Goal: Task Accomplishment & Management: Manage account settings

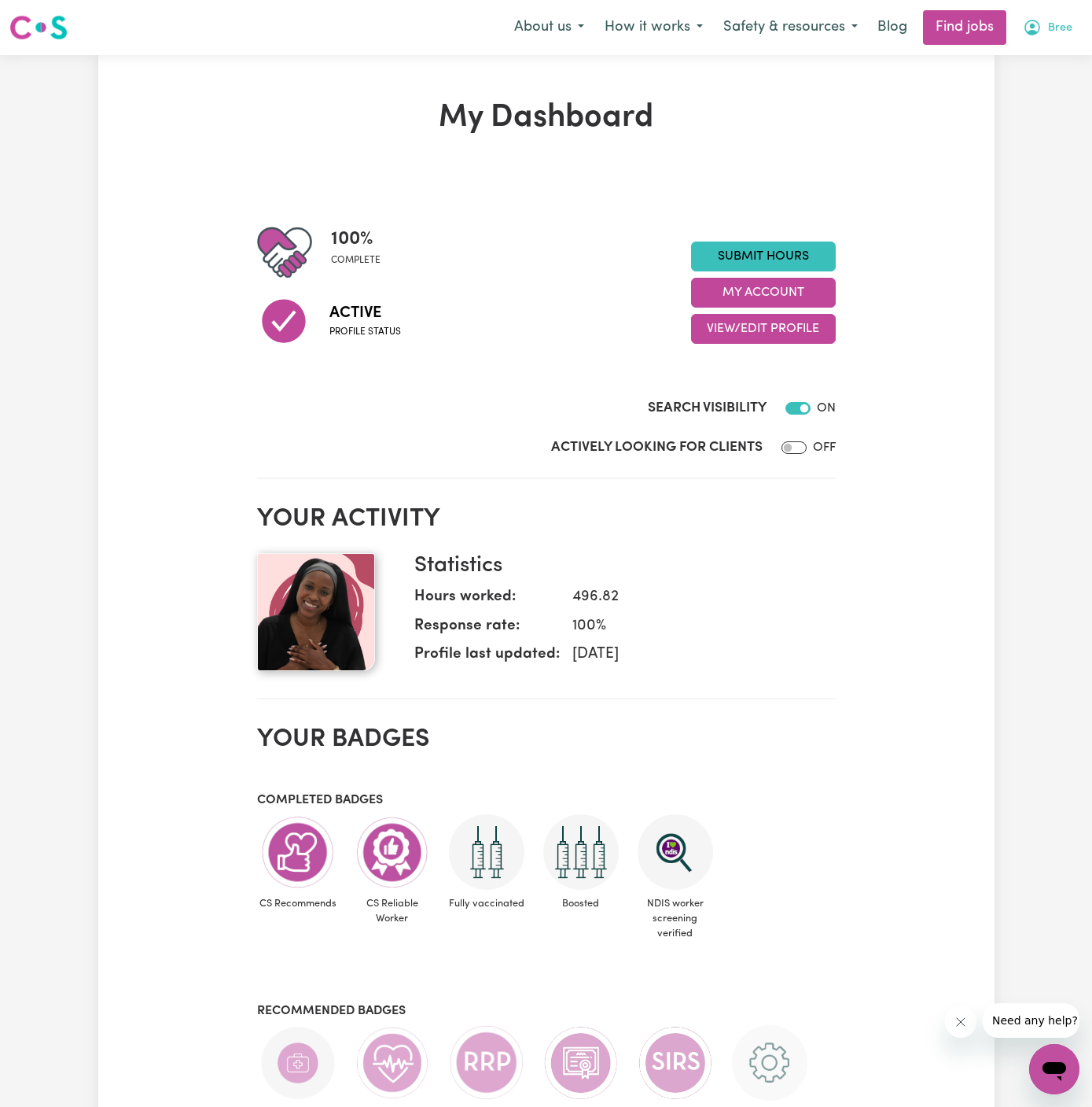
click at [1063, 27] on span "Bree" at bounding box center [1060, 28] width 25 height 17
click at [1034, 51] on link "My Account" at bounding box center [1020, 62] width 124 height 30
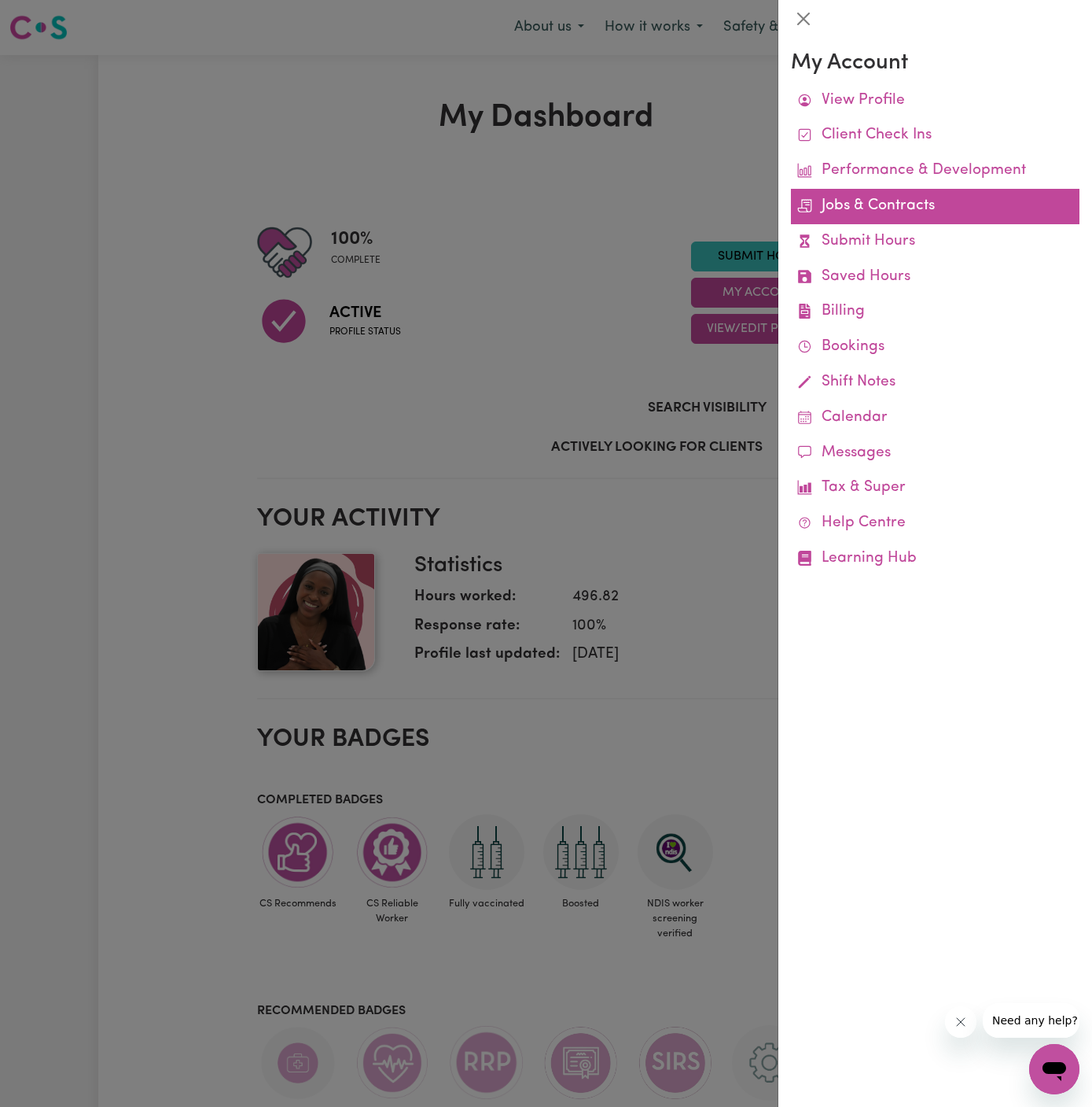
click at [874, 202] on link "Jobs & Contracts" at bounding box center [935, 207] width 289 height 36
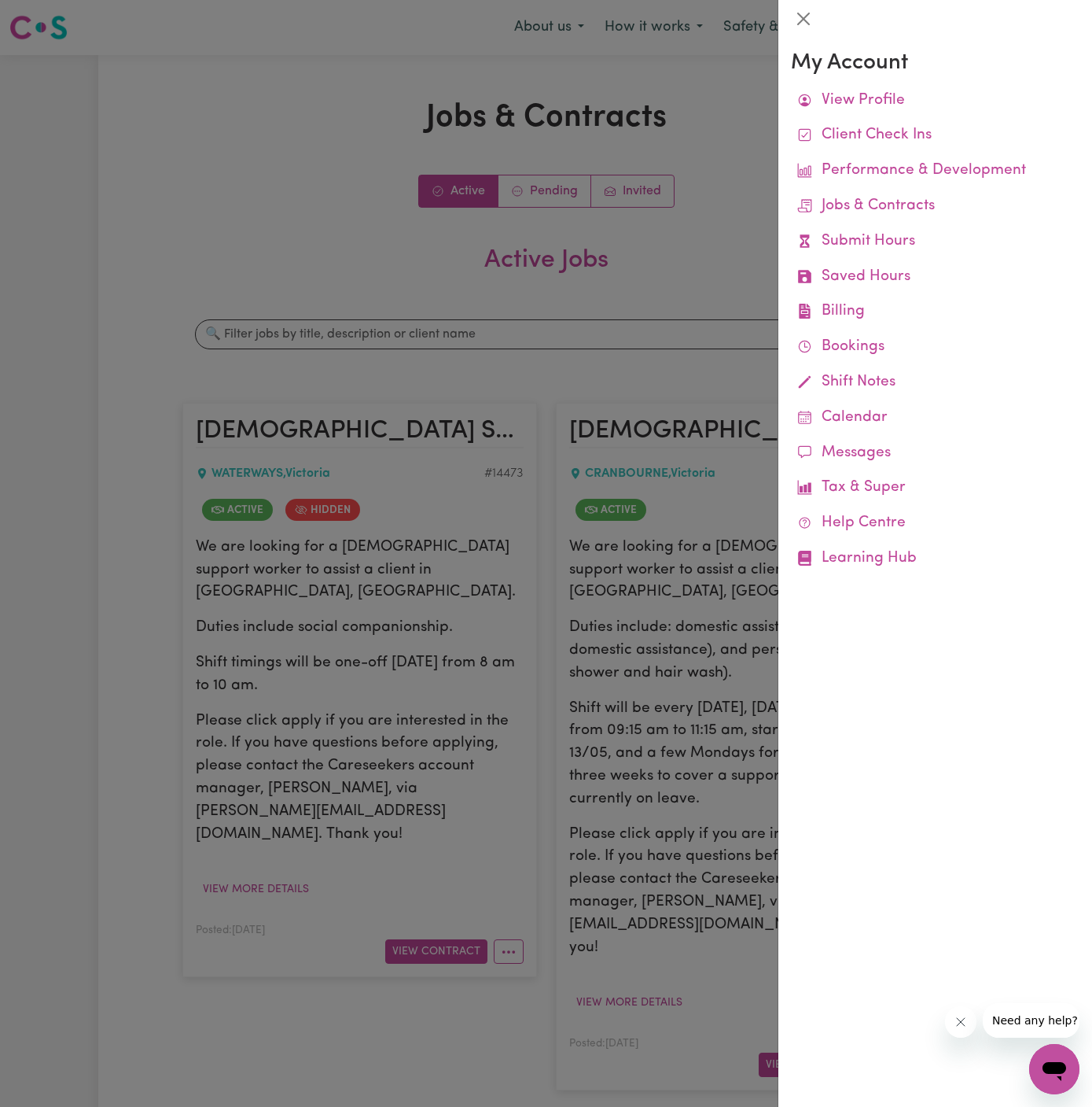
click at [737, 346] on div at bounding box center [546, 553] width 1092 height 1107
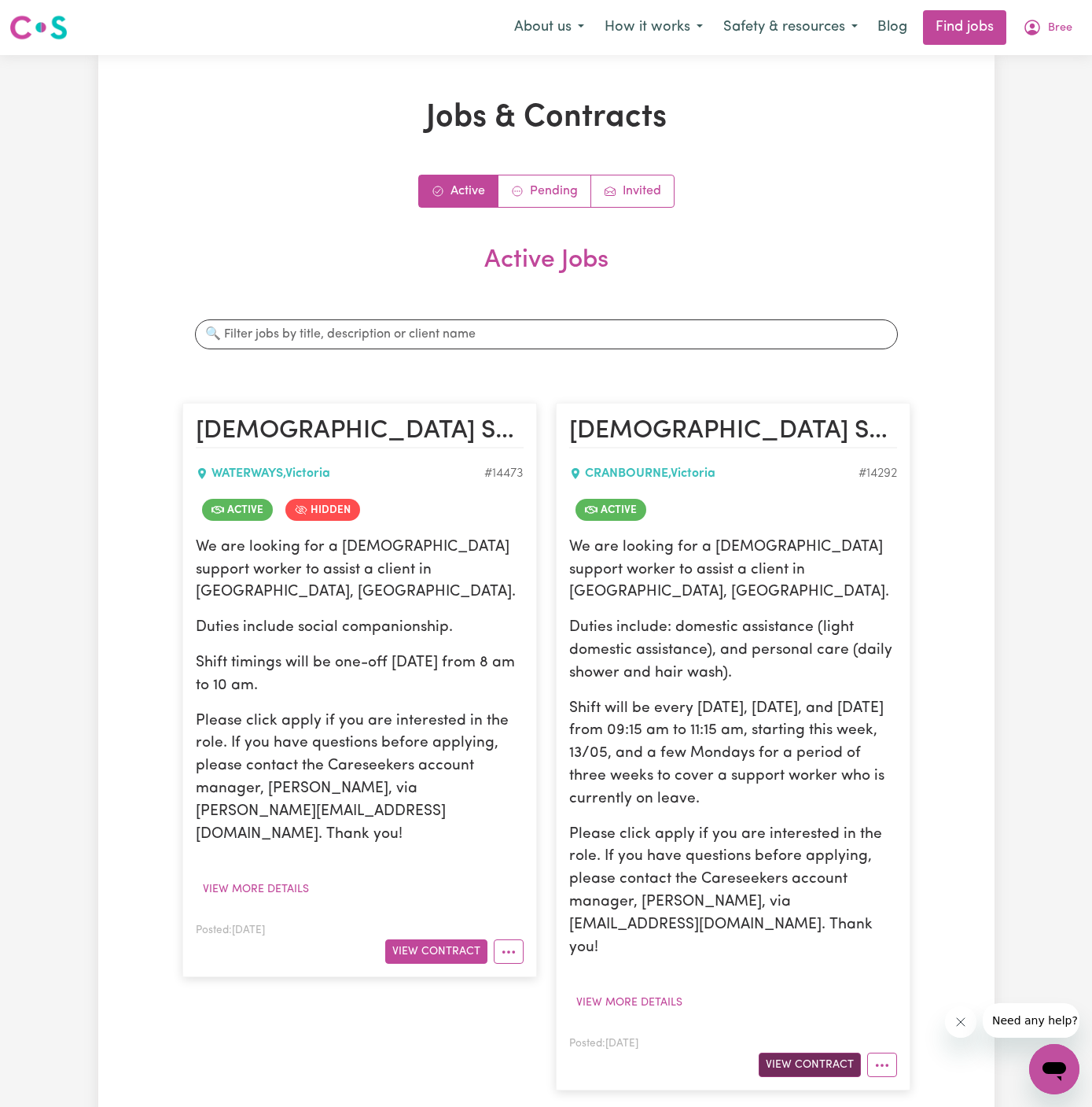
click at [813, 1052] on button "View Contract" at bounding box center [809, 1064] width 102 height 25
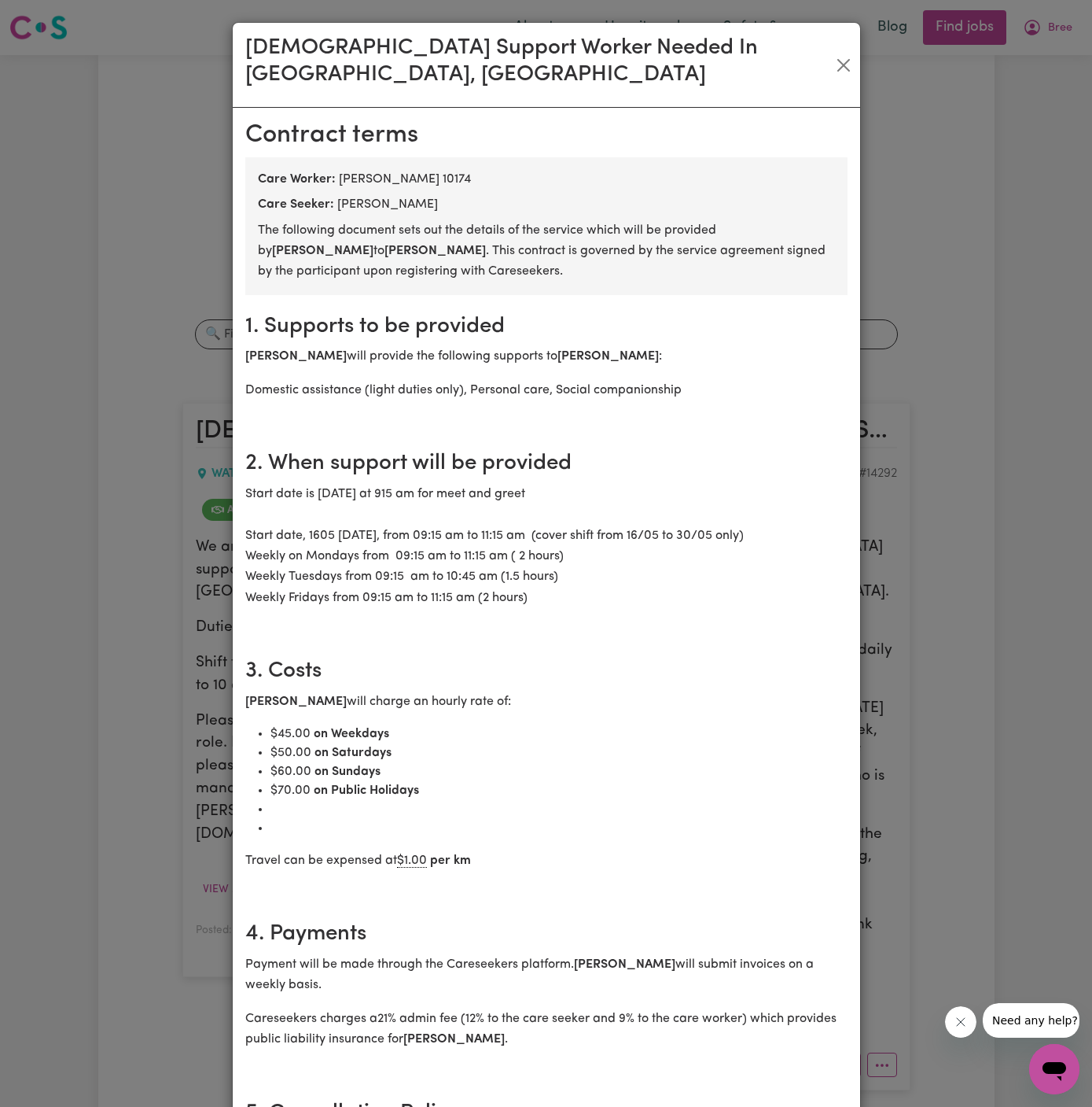
drag, startPoint x: 439, startPoint y: 175, endPoint x: 338, endPoint y: 178, distance: 101.0
click at [338, 195] on div "Care Seeker: [PERSON_NAME]" at bounding box center [546, 204] width 577 height 19
copy div "[PERSON_NAME]"
click at [847, 53] on button "Close" at bounding box center [844, 65] width 21 height 25
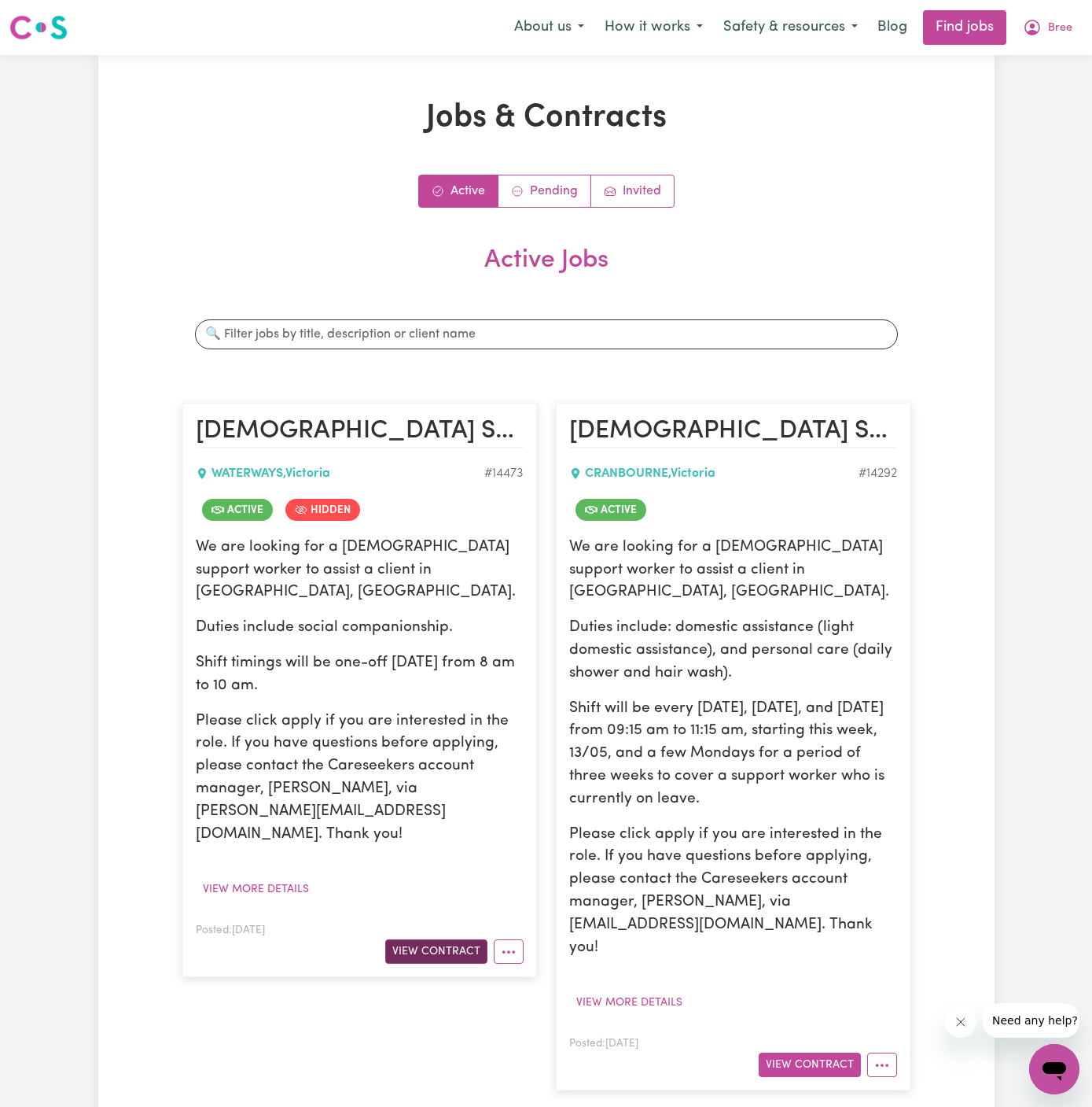
click at [447, 939] on button "View Contract" at bounding box center [436, 951] width 102 height 25
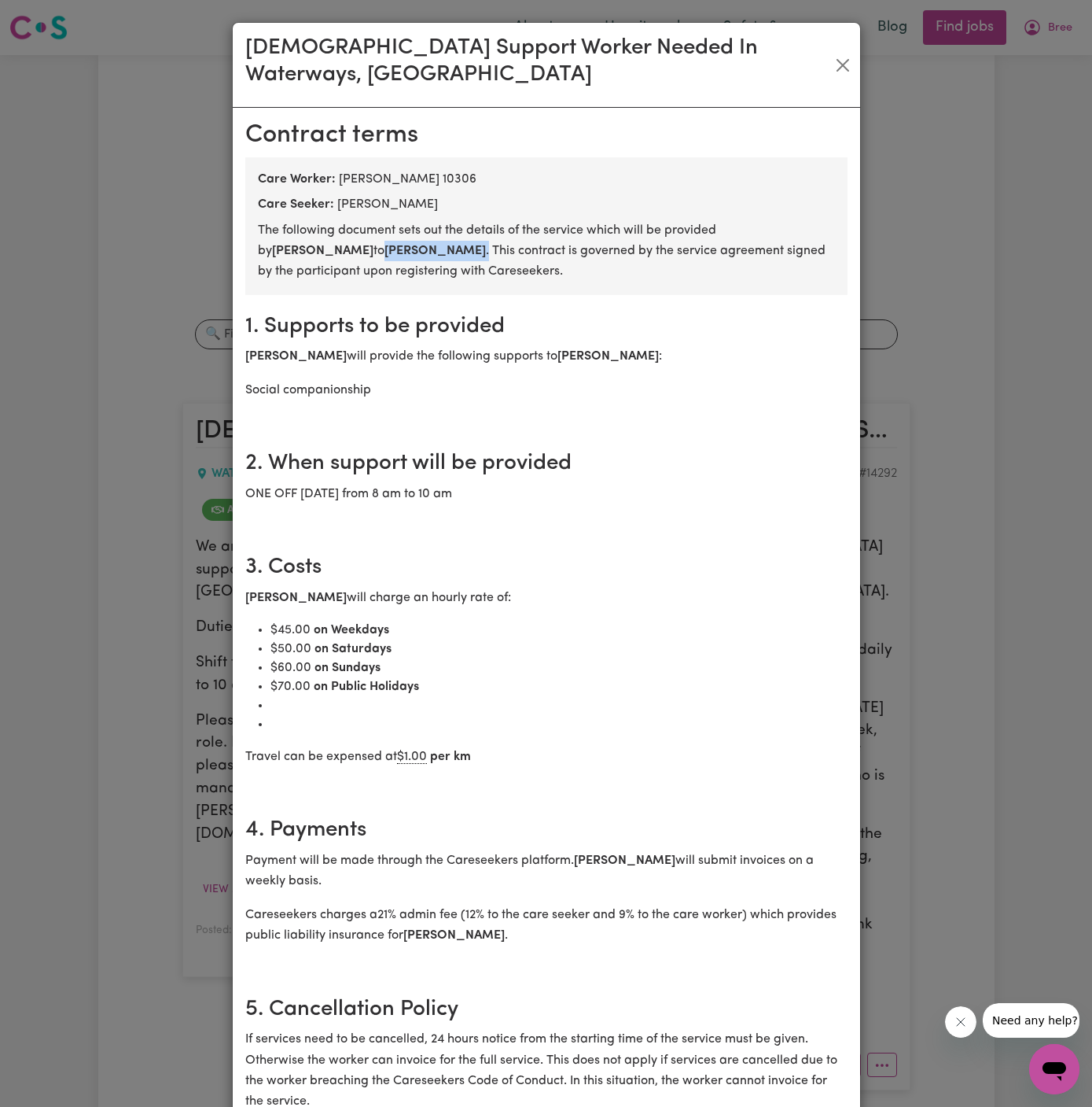
drag, startPoint x: 339, startPoint y: 228, endPoint x: 241, endPoint y: 221, distance: 98.2
copy p "[PERSON_NAME] ."
click at [1053, 35] on div "[DEMOGRAPHIC_DATA] Support Worker Needed In Waterways, [GEOGRAPHIC_DATA] [DEMOG…" at bounding box center [546, 553] width 1092 height 1107
click at [844, 53] on button "Close" at bounding box center [843, 65] width 21 height 25
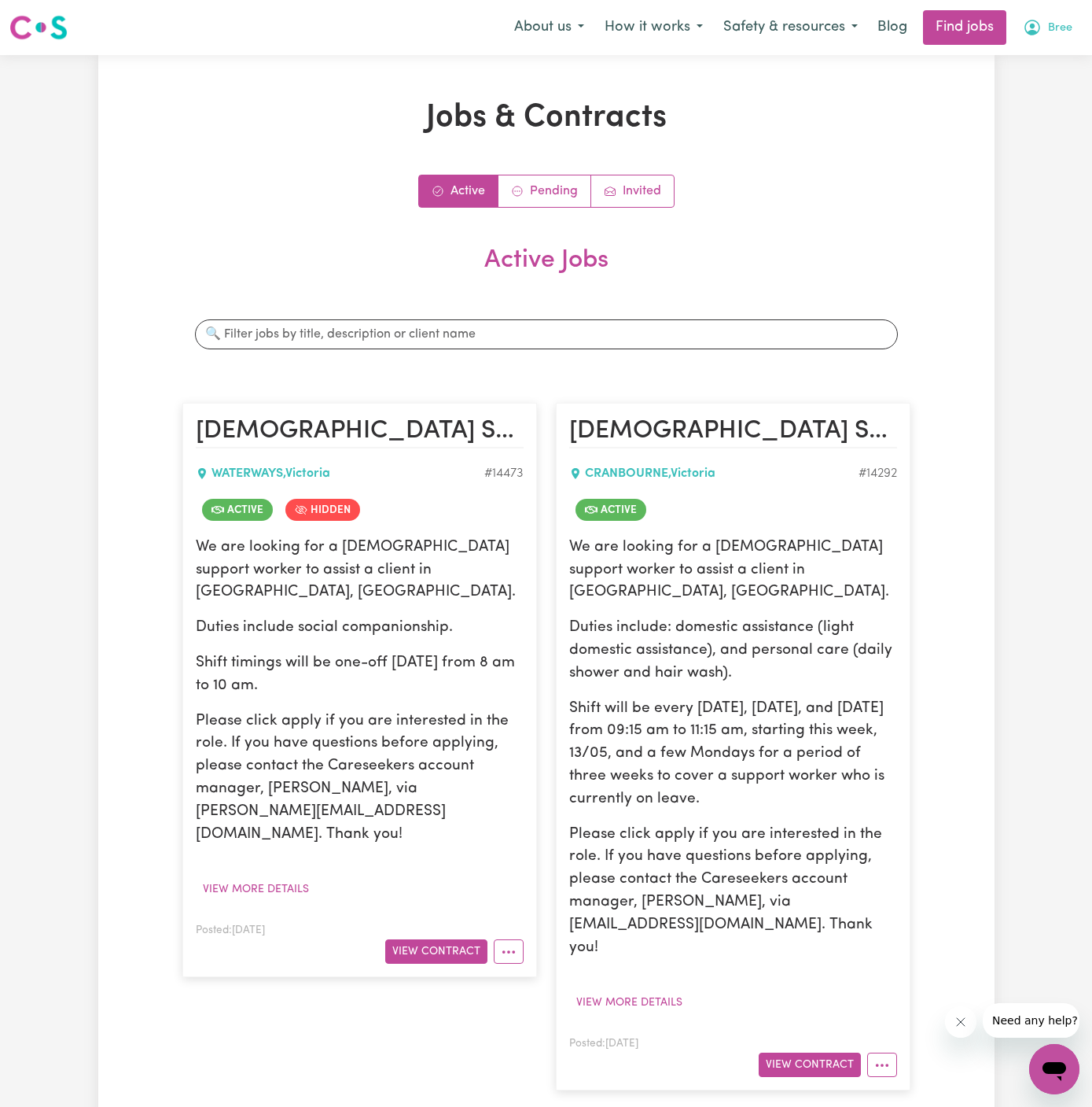
click at [1061, 26] on span "Bree" at bounding box center [1060, 28] width 25 height 17
click at [1049, 122] on link "Logout" at bounding box center [1020, 120] width 124 height 30
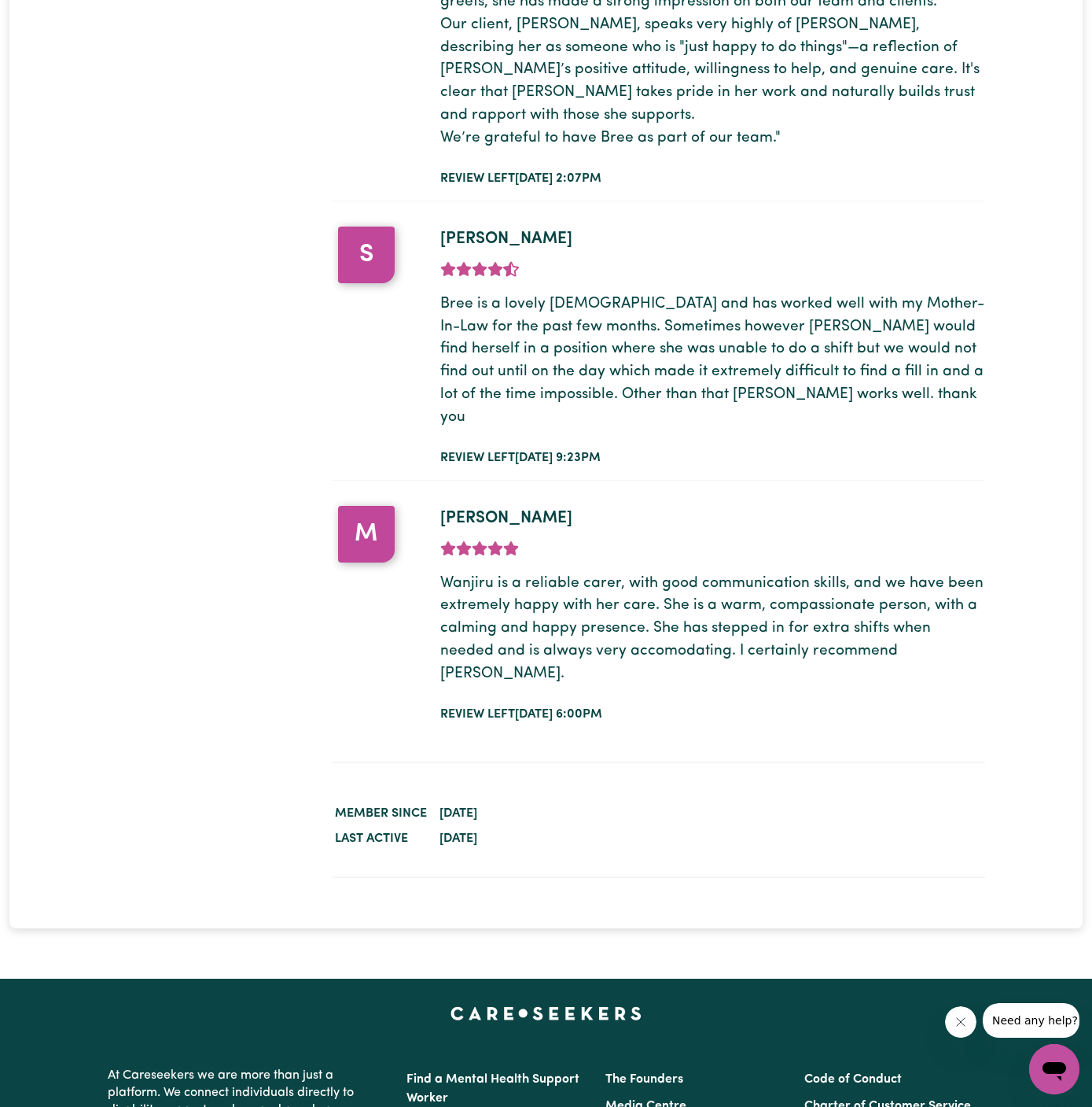
scroll to position [3782, 0]
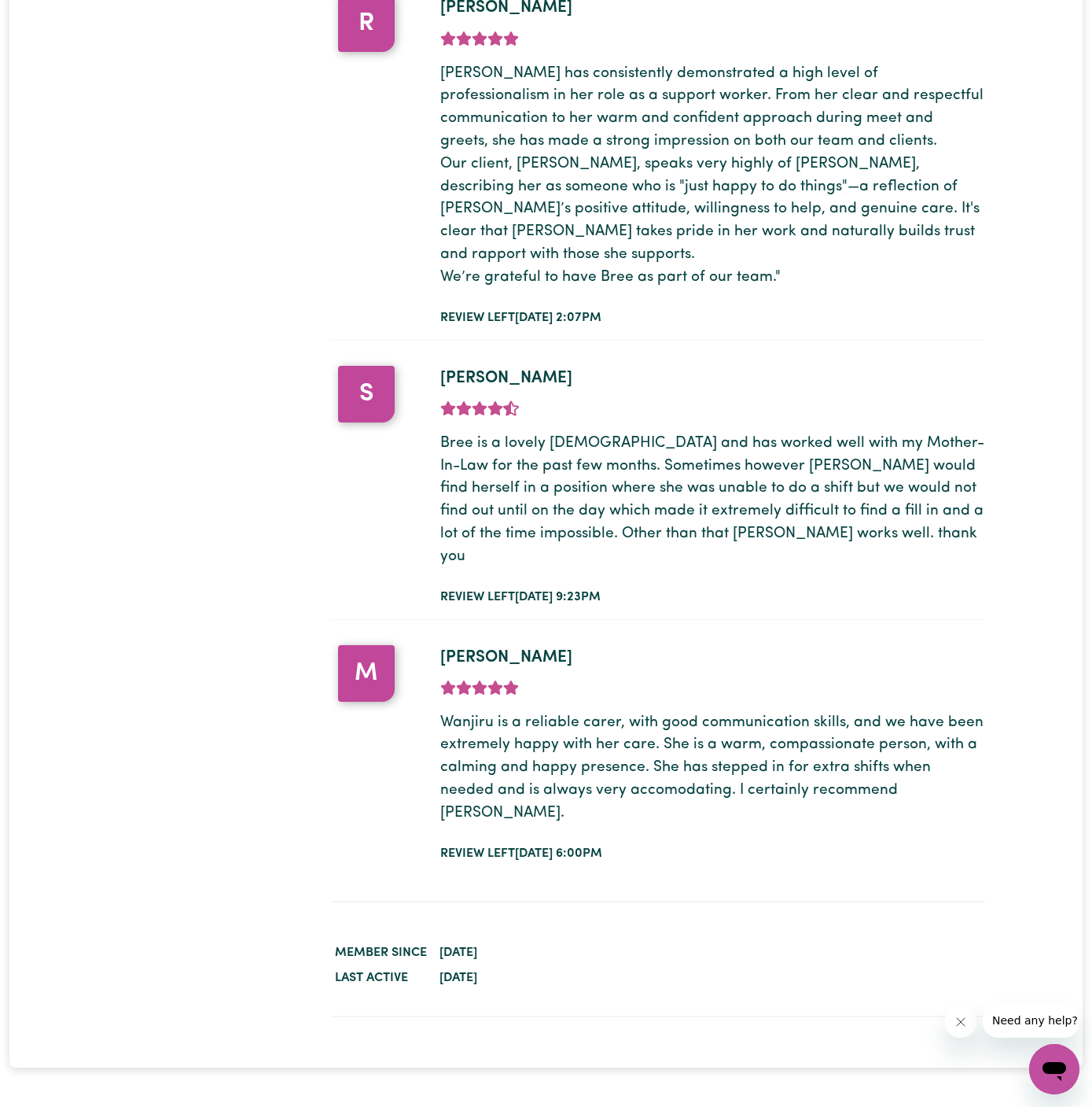
click at [668, 300] on div "Female Support Worker Needed In Cranbourne, VIC R Review by Rhonda Overall rati…" at bounding box center [658, 429] width 653 height 892
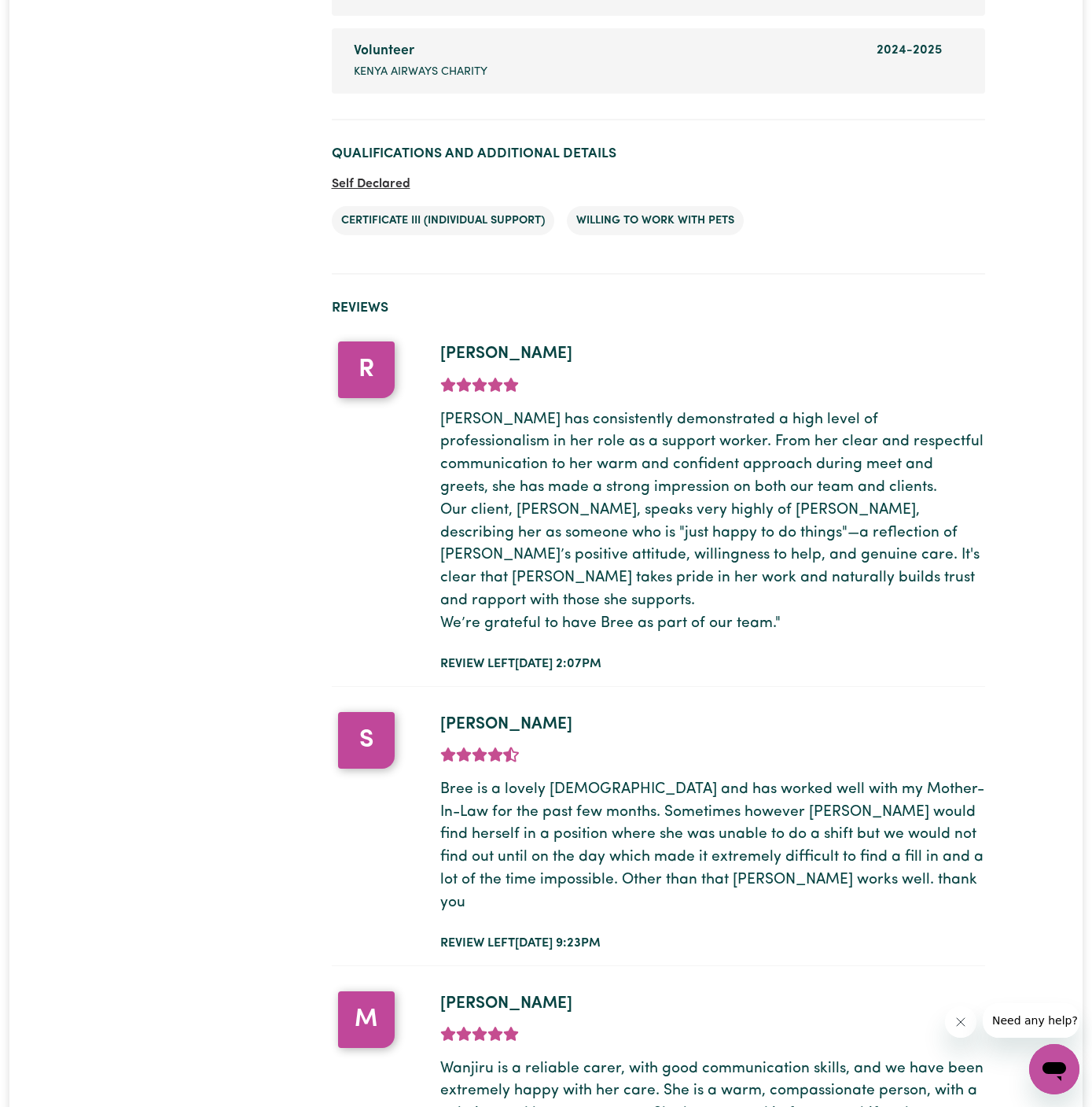
scroll to position [3643, 0]
